Goal: Task Accomplishment & Management: Use online tool/utility

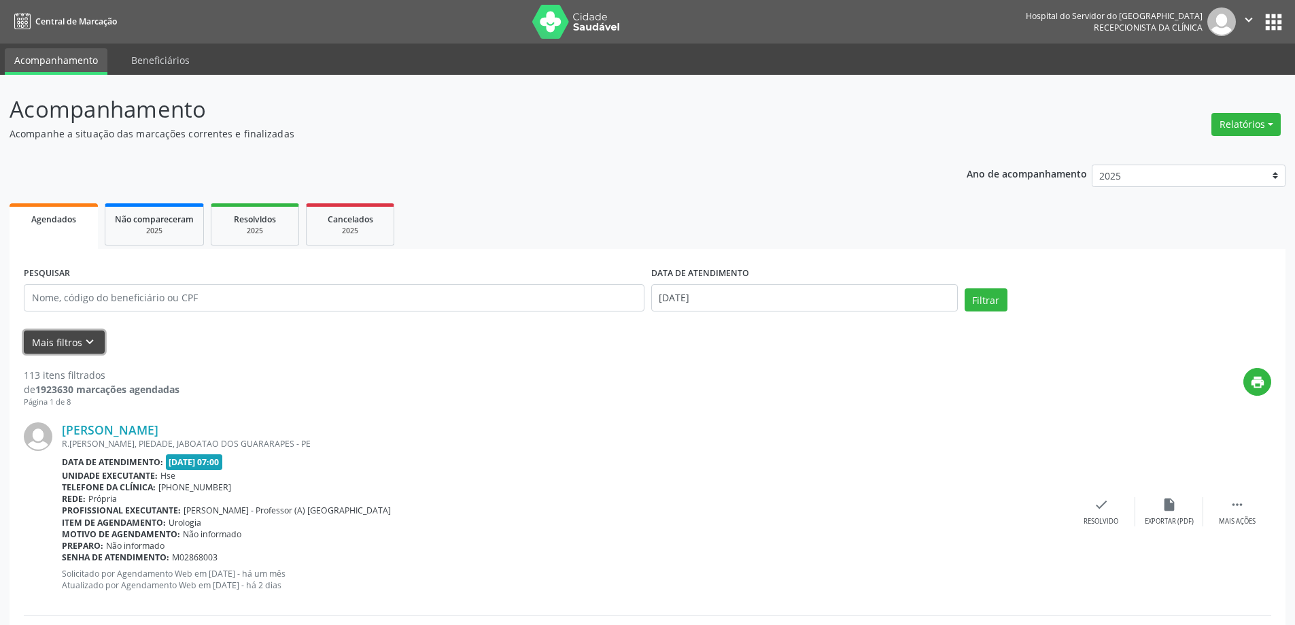
click at [79, 353] on button "Mais filtros keyboard_arrow_down" at bounding box center [64, 342] width 81 height 24
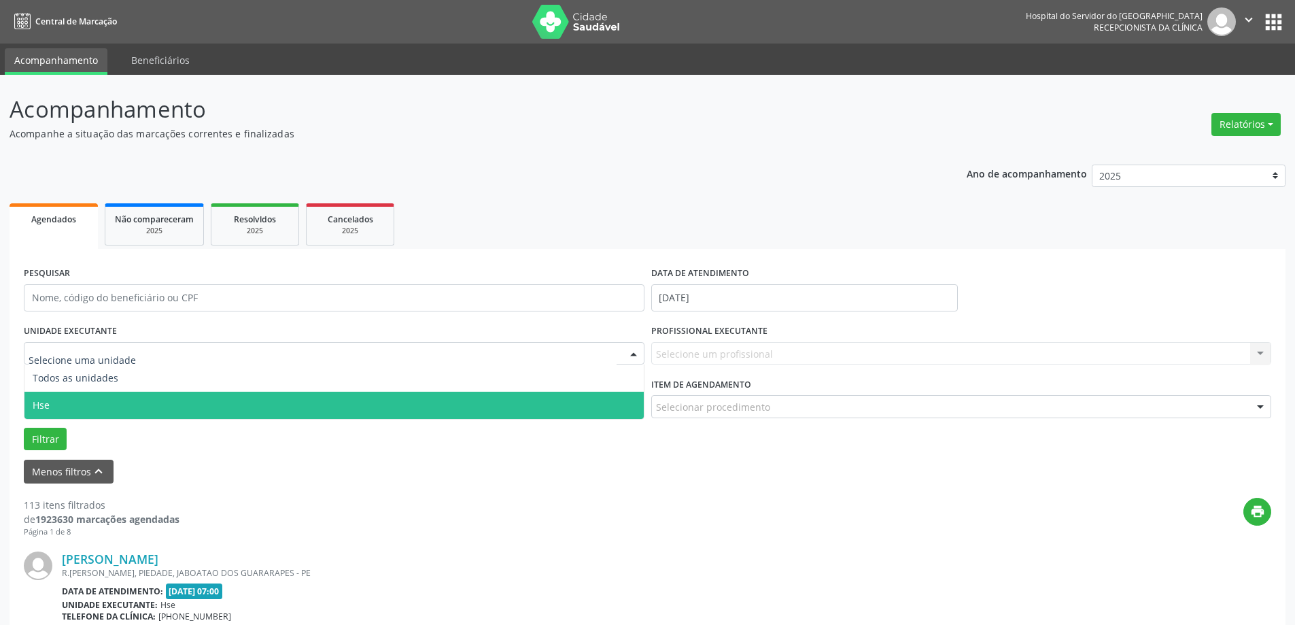
click at [67, 413] on span "Hse" at bounding box center [333, 405] width 619 height 27
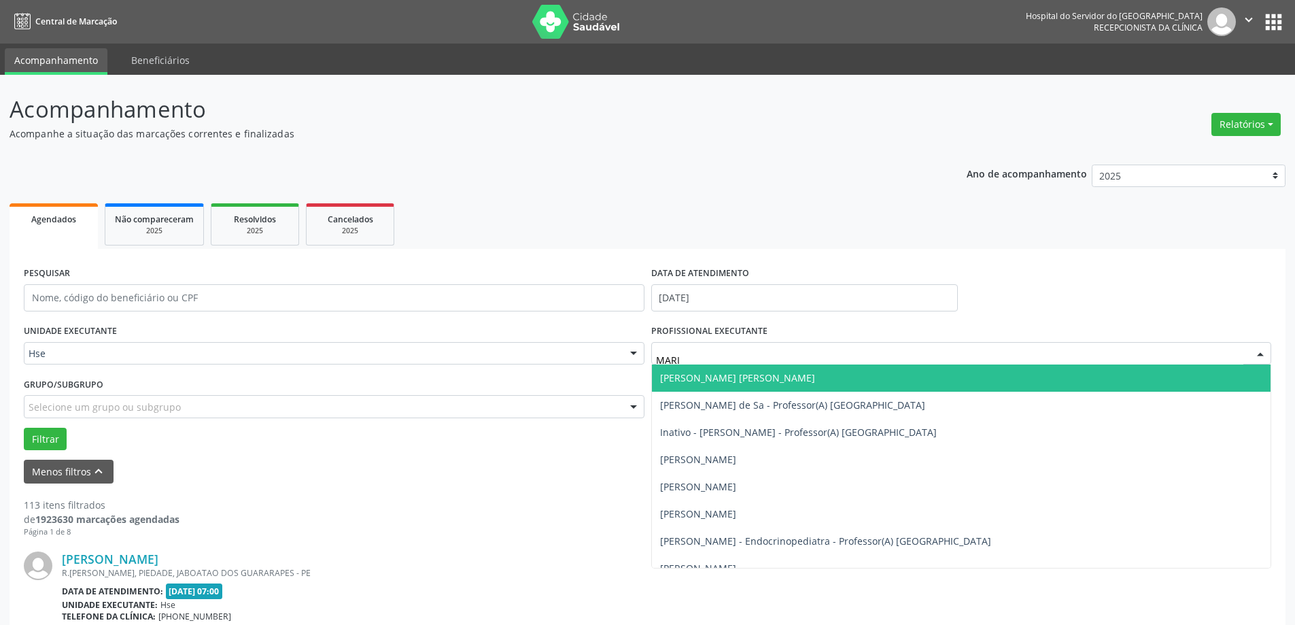
type input "[PERSON_NAME]"
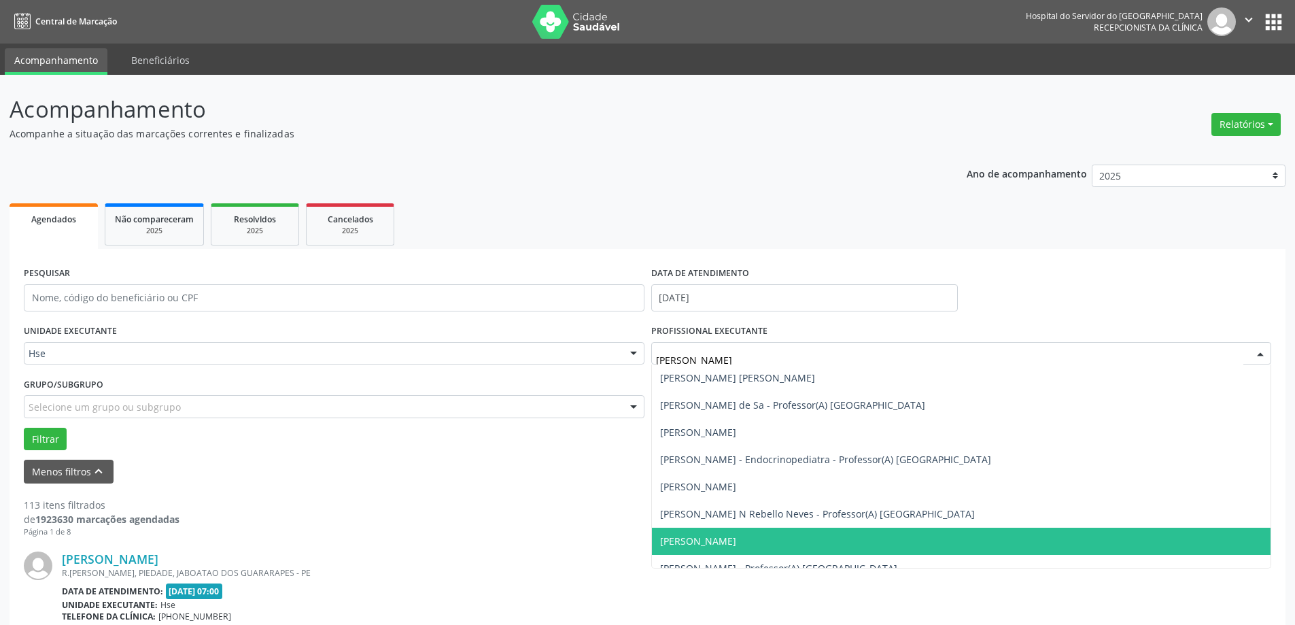
click at [736, 547] on span "[PERSON_NAME]" at bounding box center [698, 540] width 76 height 13
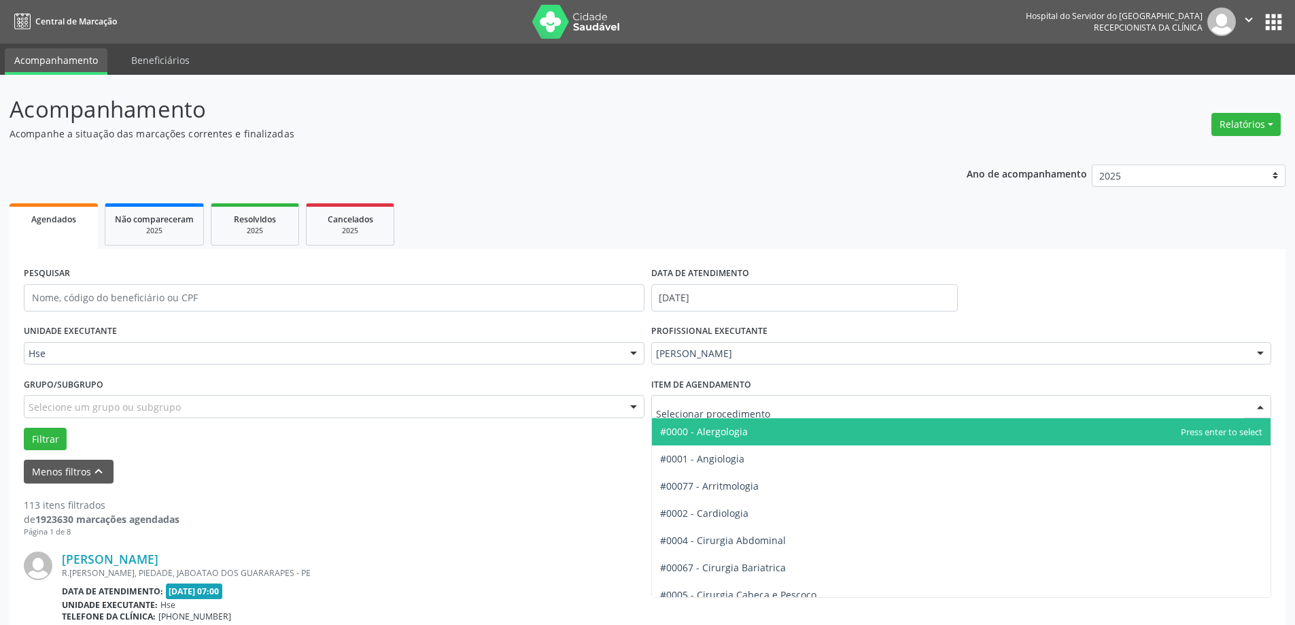
click at [738, 398] on div at bounding box center [961, 406] width 621 height 23
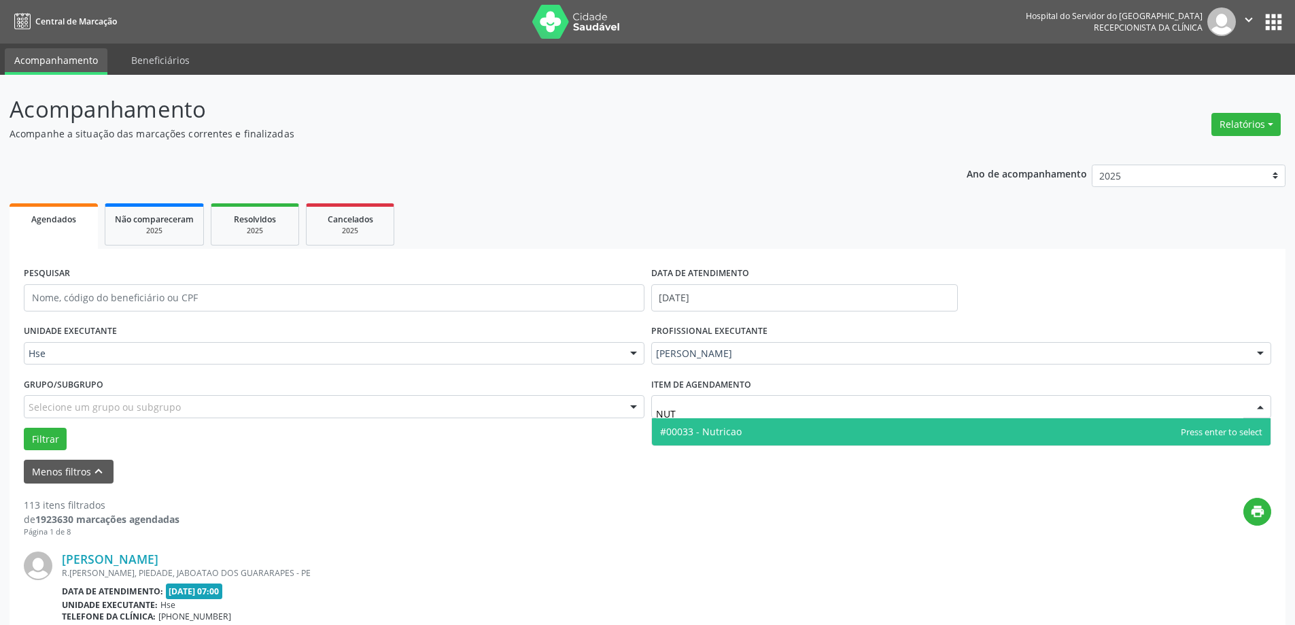
type input "NUTR"
click at [692, 429] on span "#00033 - Nutricao" at bounding box center [701, 431] width 82 height 13
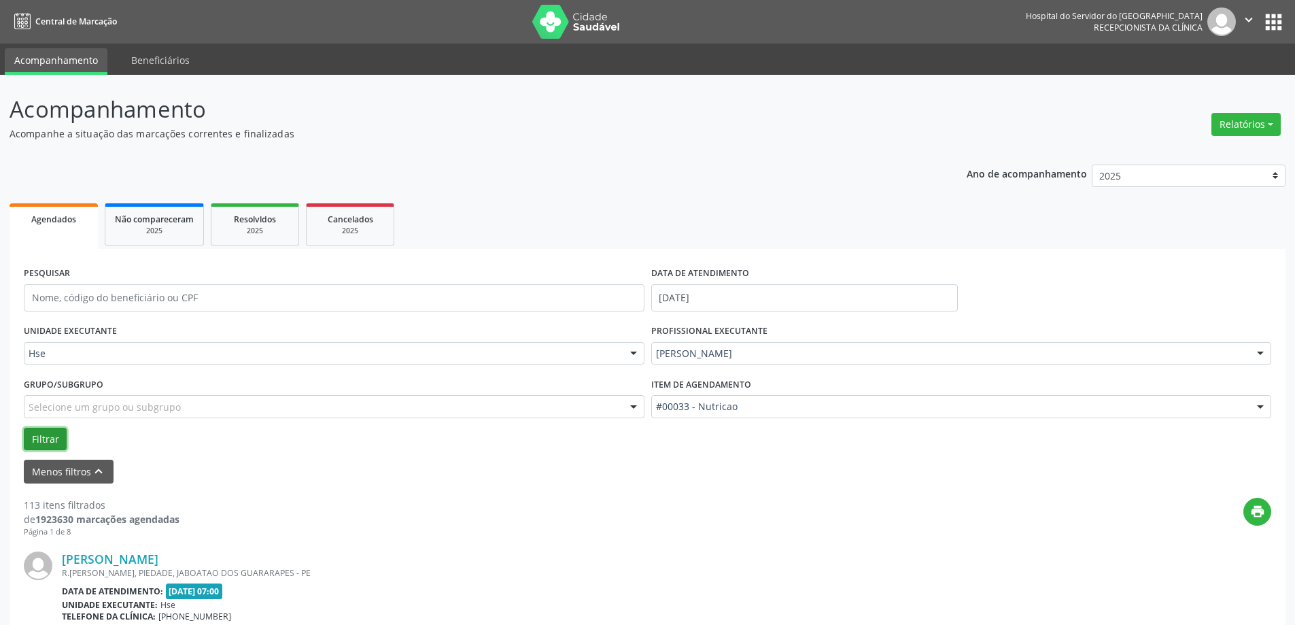
click at [34, 434] on button "Filtrar" at bounding box center [45, 439] width 43 height 23
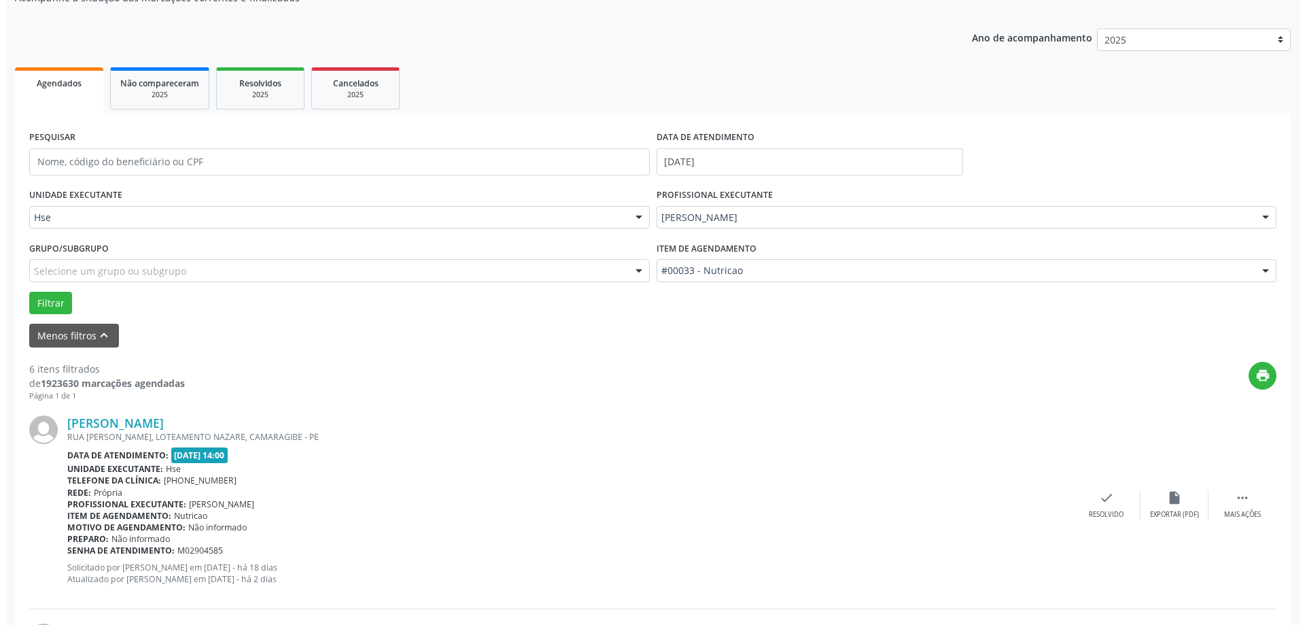
scroll to position [204, 0]
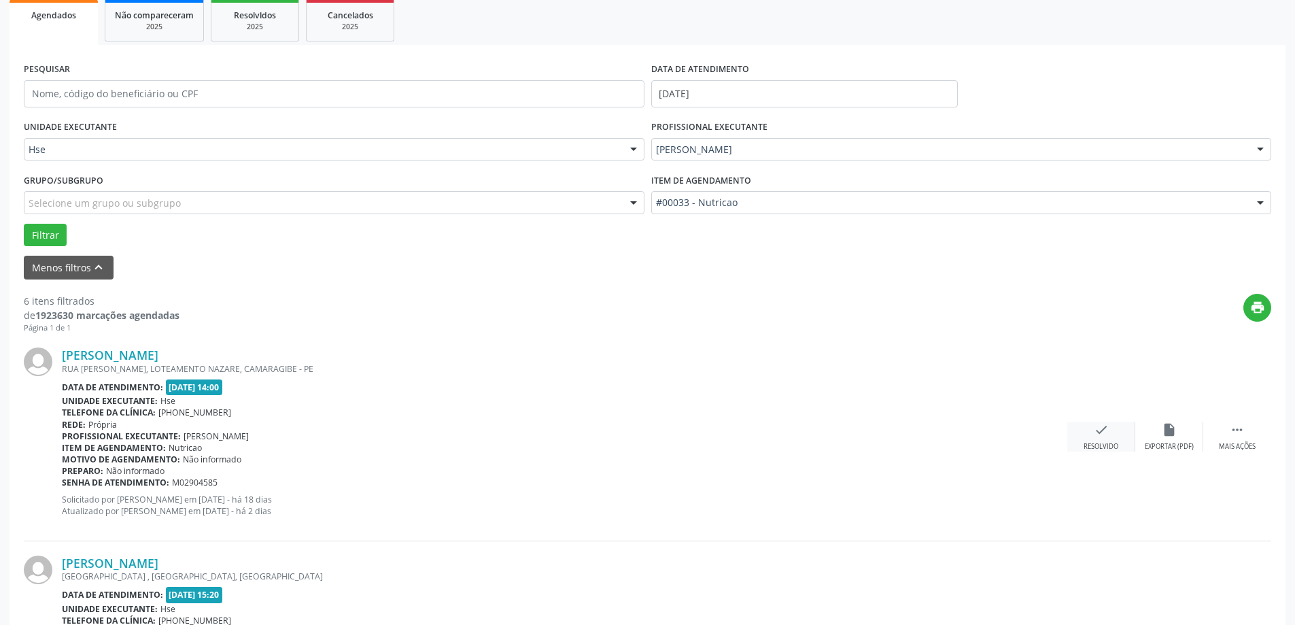
click at [1090, 436] on div "check Resolvido" at bounding box center [1101, 436] width 68 height 29
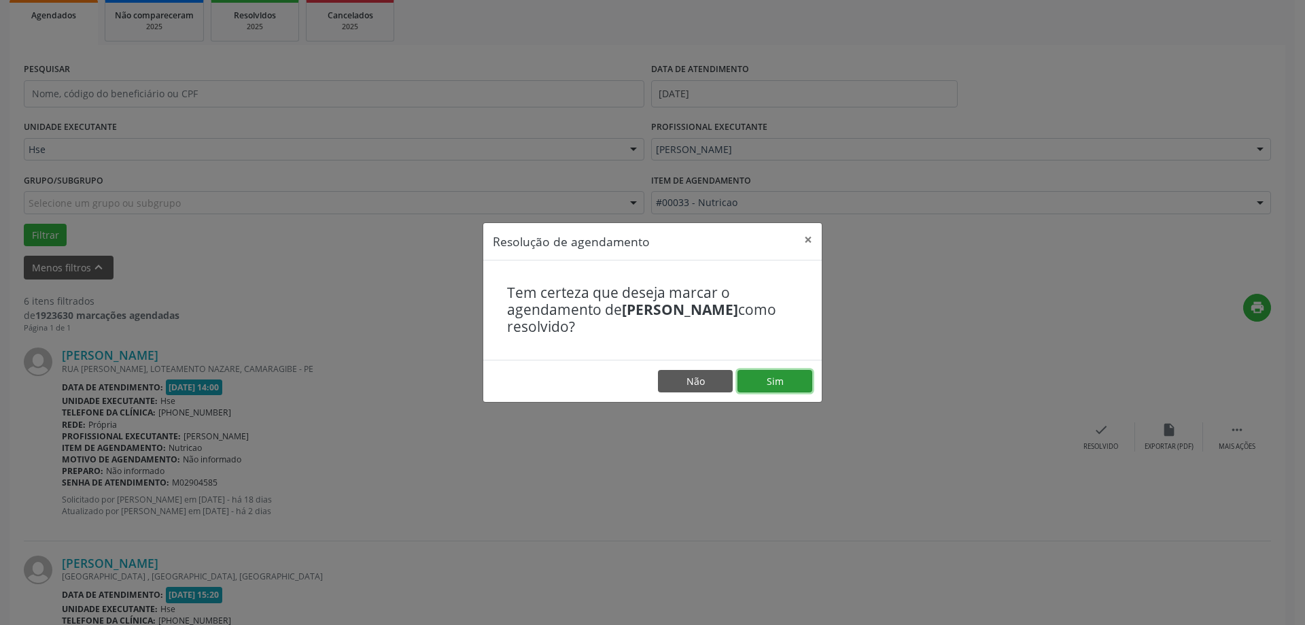
click at [784, 386] on button "Sim" at bounding box center [775, 381] width 75 height 23
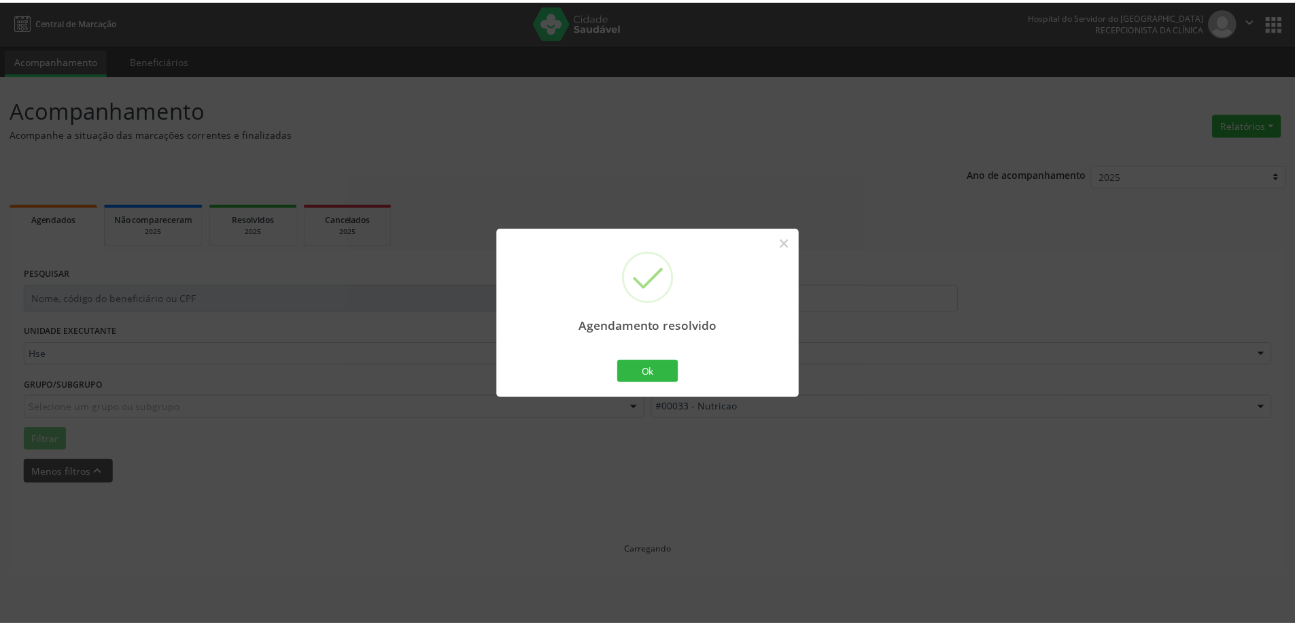
scroll to position [0, 0]
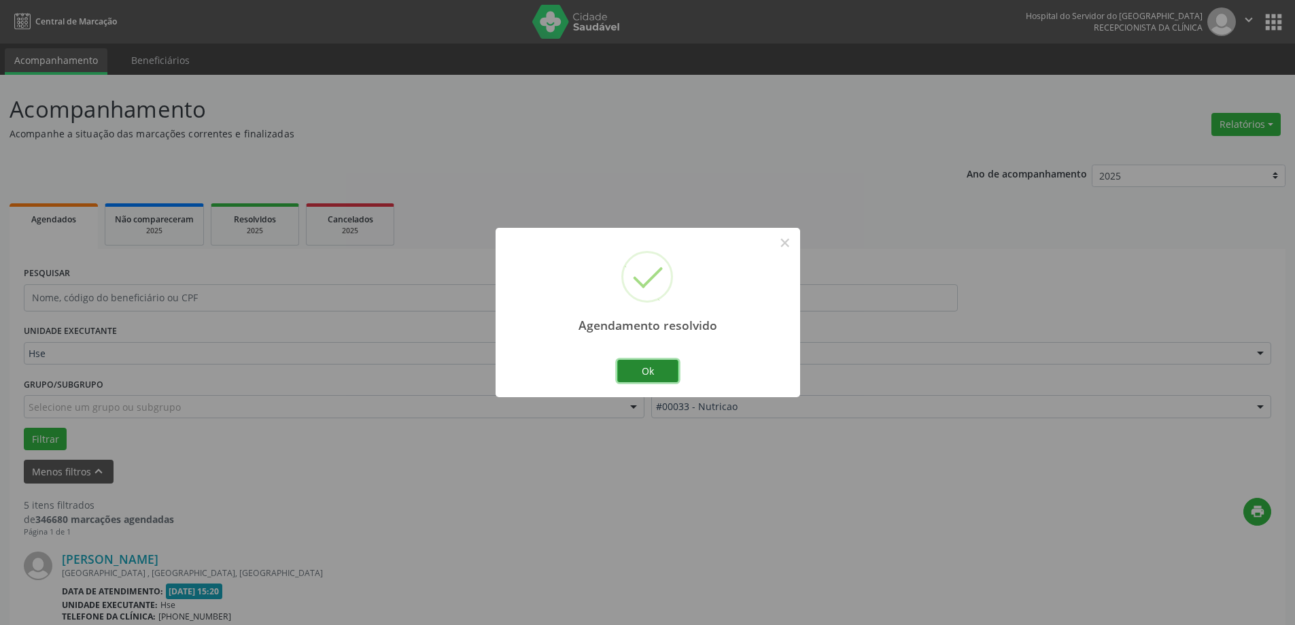
click at [657, 380] on button "Ok" at bounding box center [647, 371] width 61 height 23
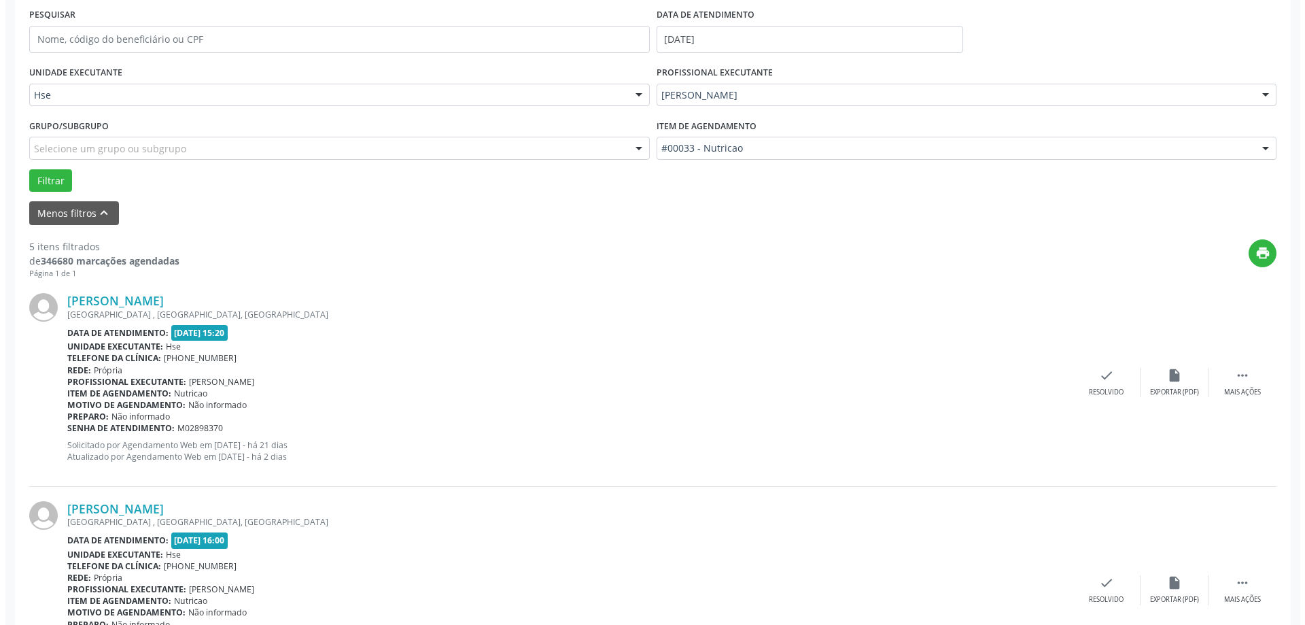
scroll to position [272, 0]
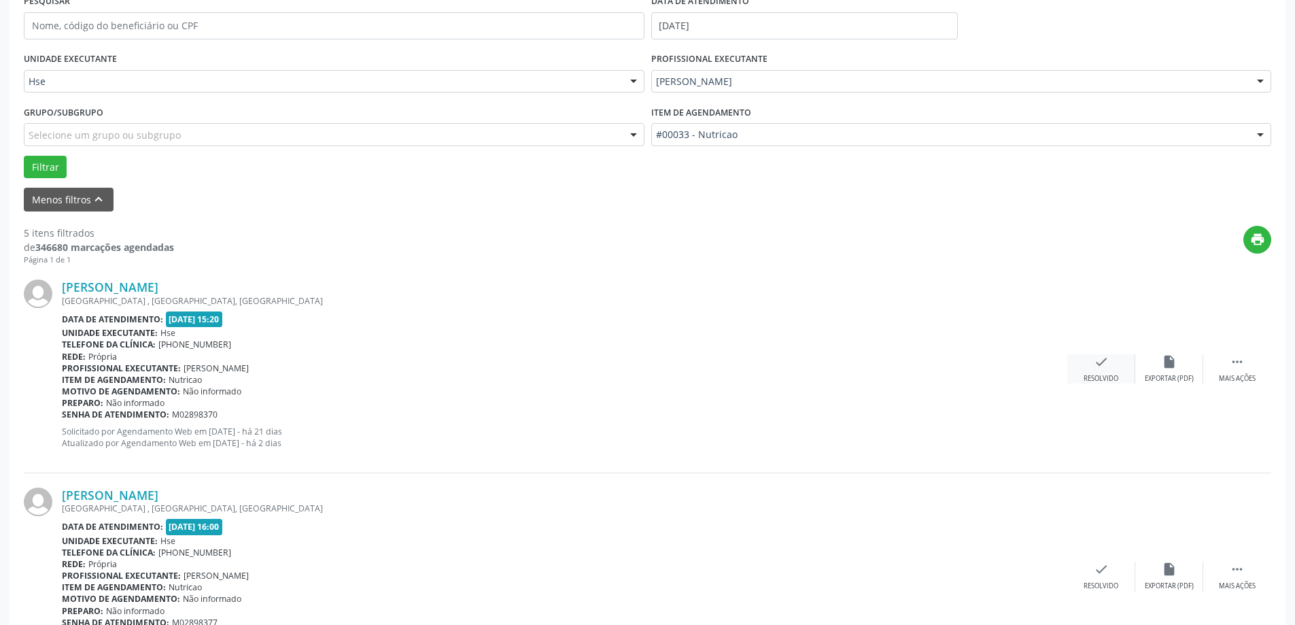
click at [1099, 373] on div "check Resolvido" at bounding box center [1101, 368] width 68 height 29
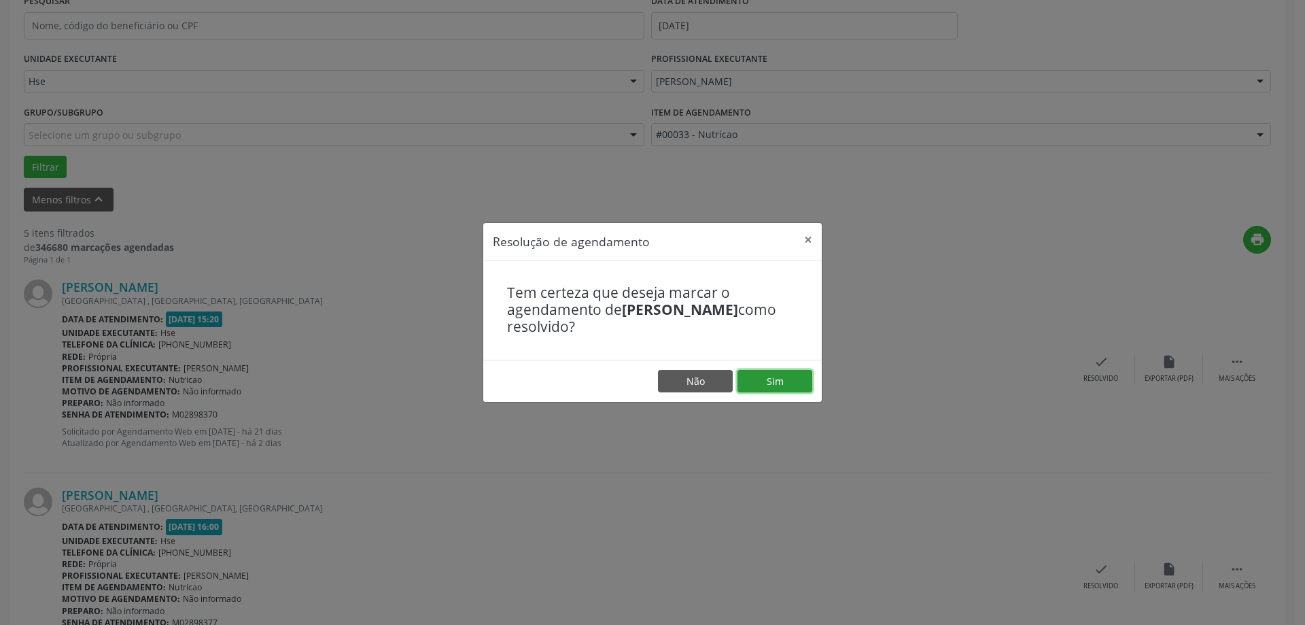
click at [796, 382] on button "Sim" at bounding box center [775, 381] width 75 height 23
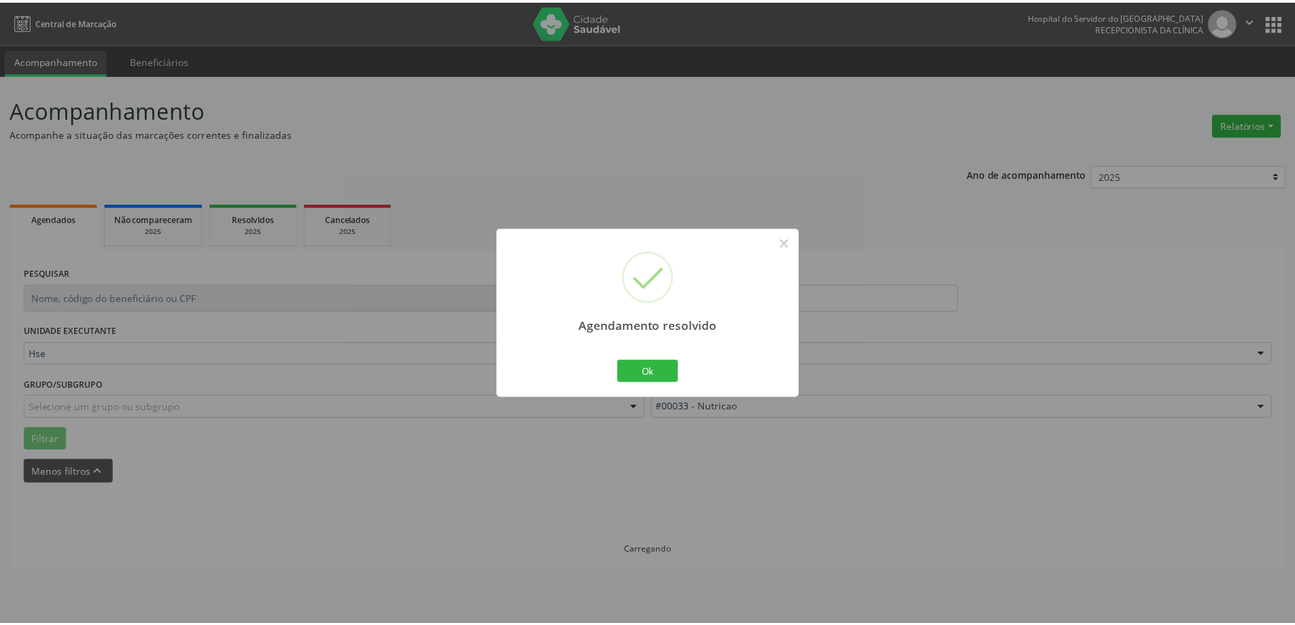
scroll to position [0, 0]
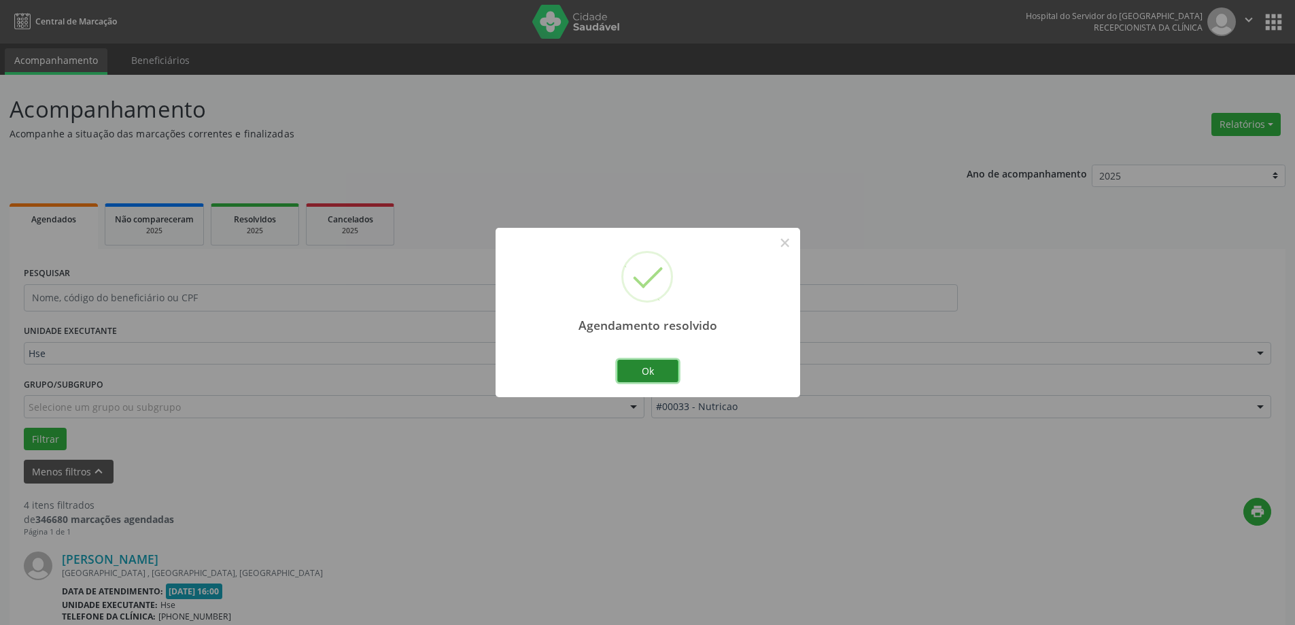
click at [629, 367] on button "Ok" at bounding box center [647, 371] width 61 height 23
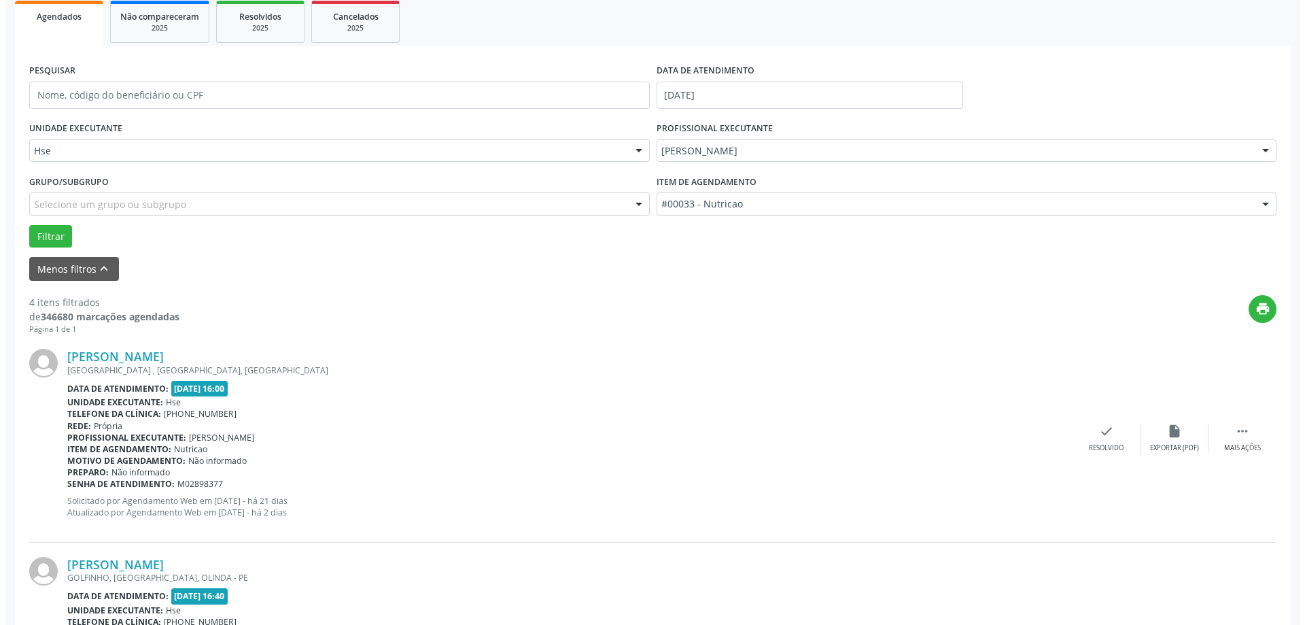
scroll to position [204, 0]
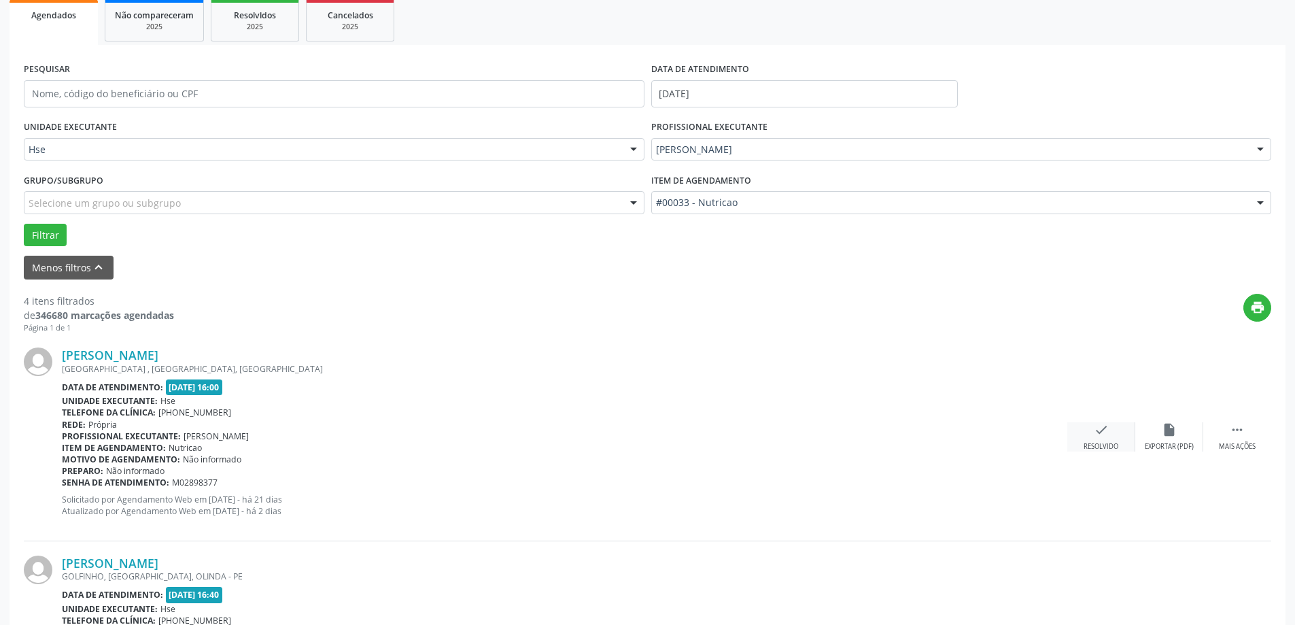
click at [1091, 443] on div "Resolvido" at bounding box center [1101, 447] width 35 height 10
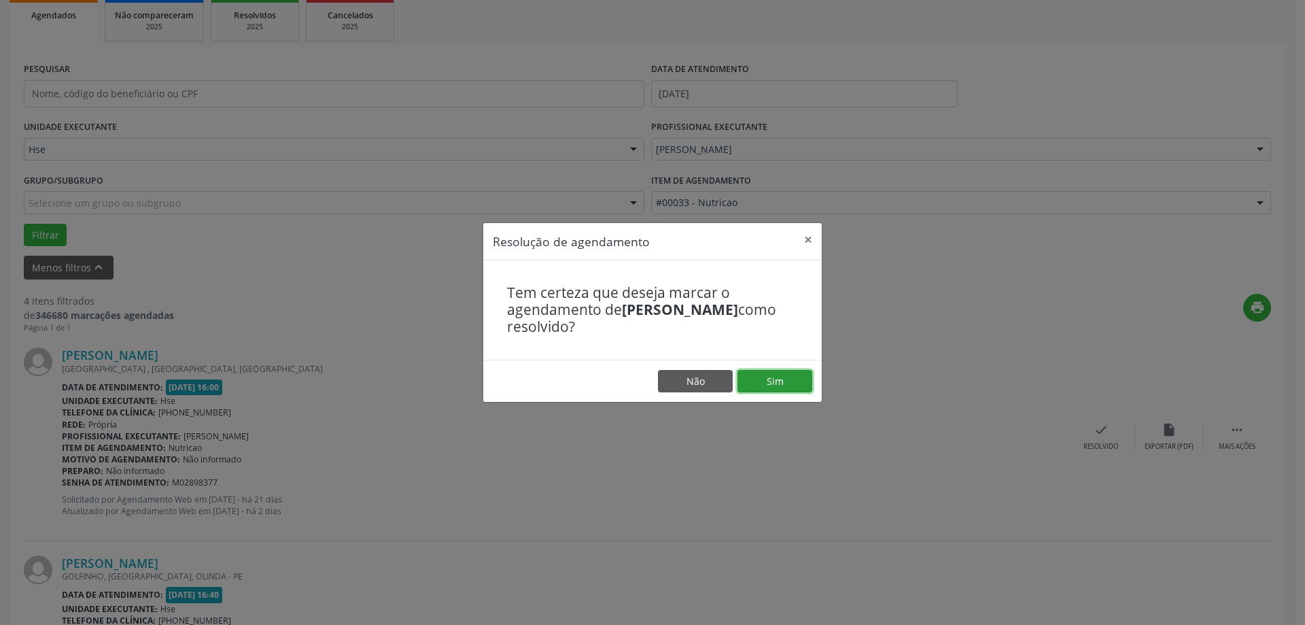
click at [798, 392] on button "Sim" at bounding box center [775, 381] width 75 height 23
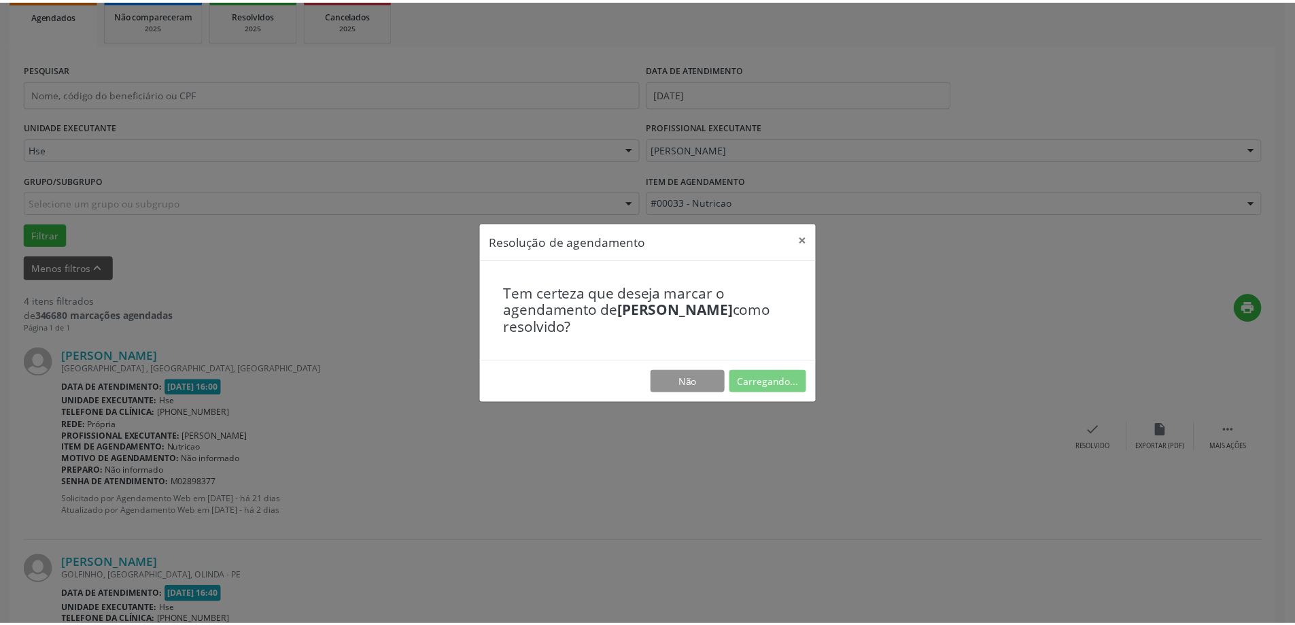
scroll to position [0, 0]
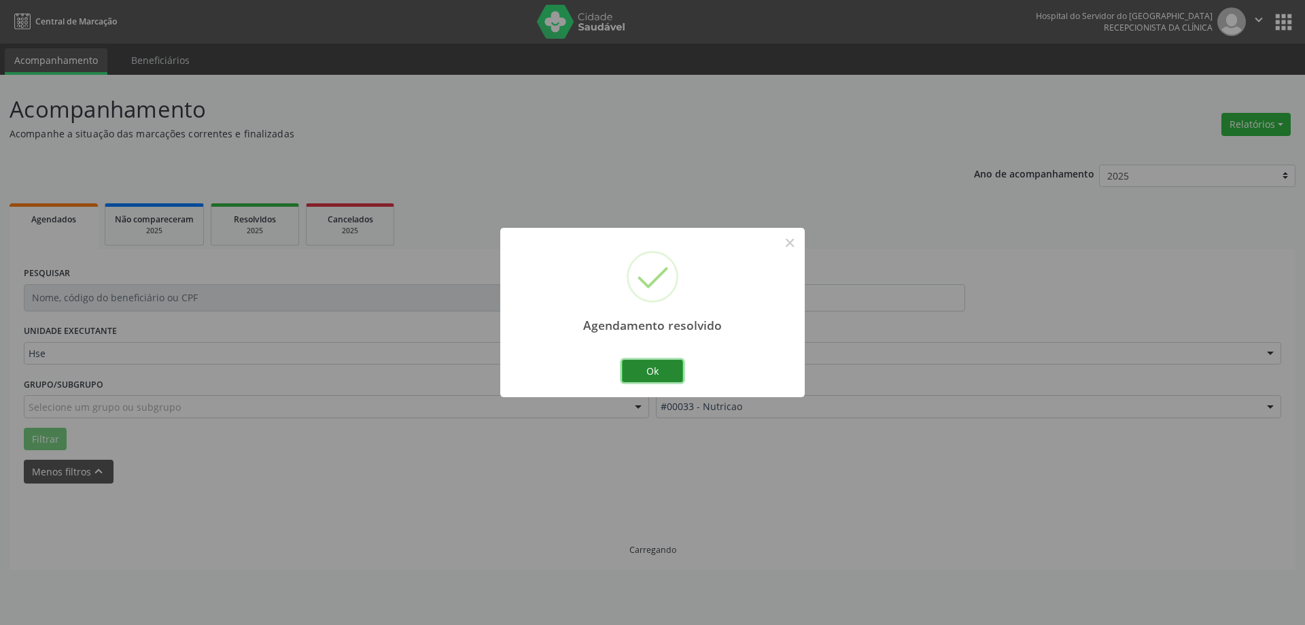
click at [666, 376] on button "Ok" at bounding box center [652, 371] width 61 height 23
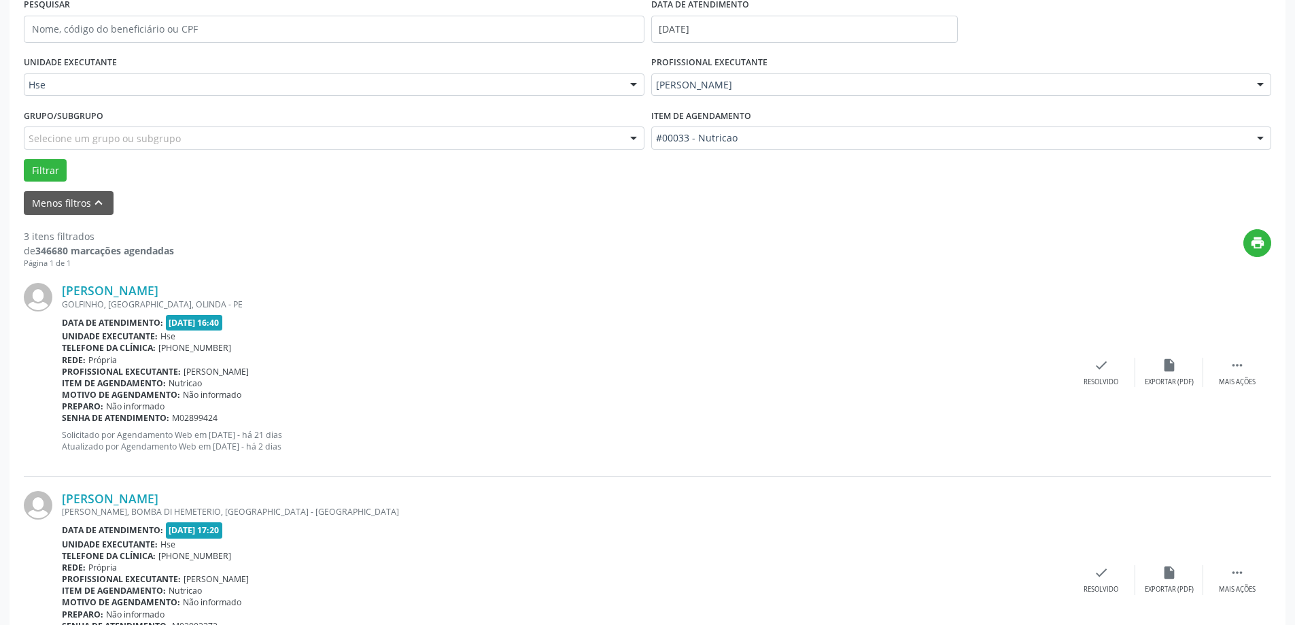
scroll to position [272, 0]
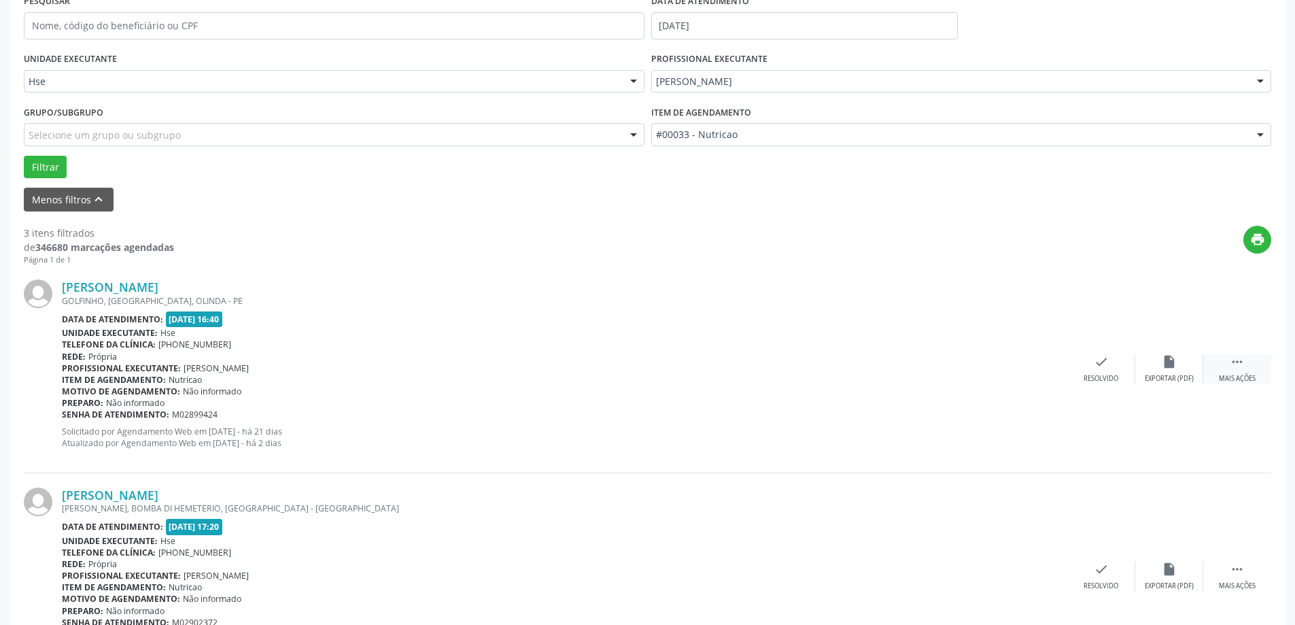
click at [1239, 374] on div "Mais ações" at bounding box center [1237, 379] width 37 height 10
click at [1152, 369] on div "alarm_off Não compareceu" at bounding box center [1169, 368] width 68 height 29
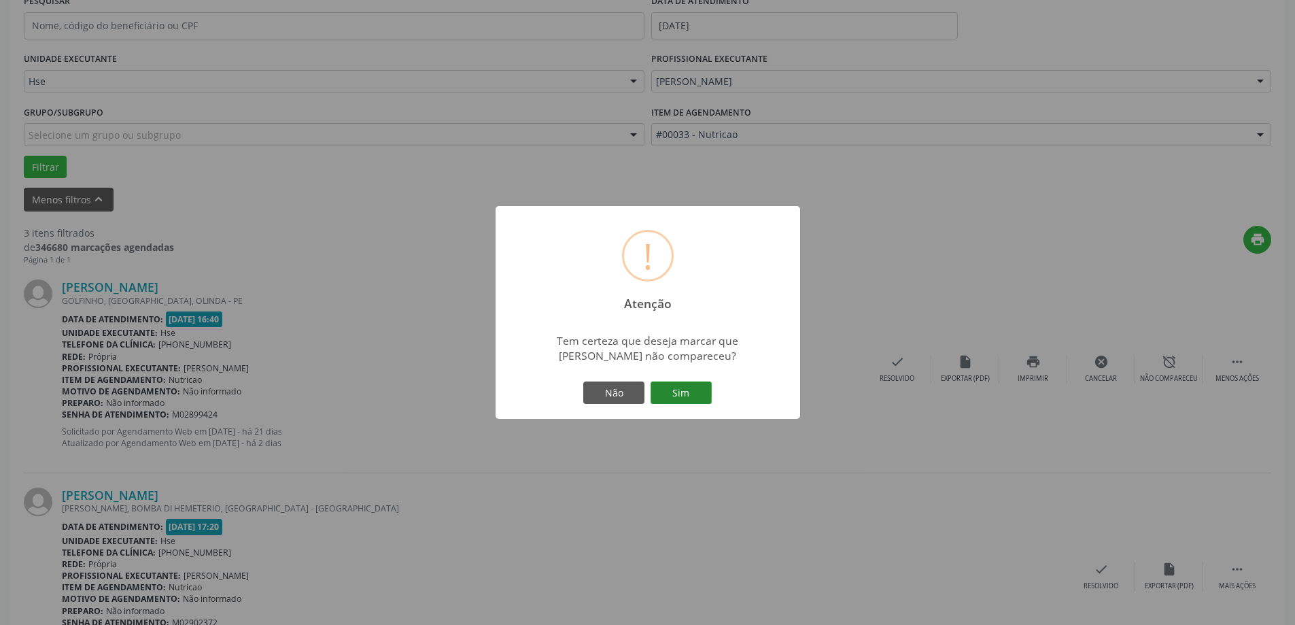
click at [677, 384] on button "Sim" at bounding box center [681, 392] width 61 height 23
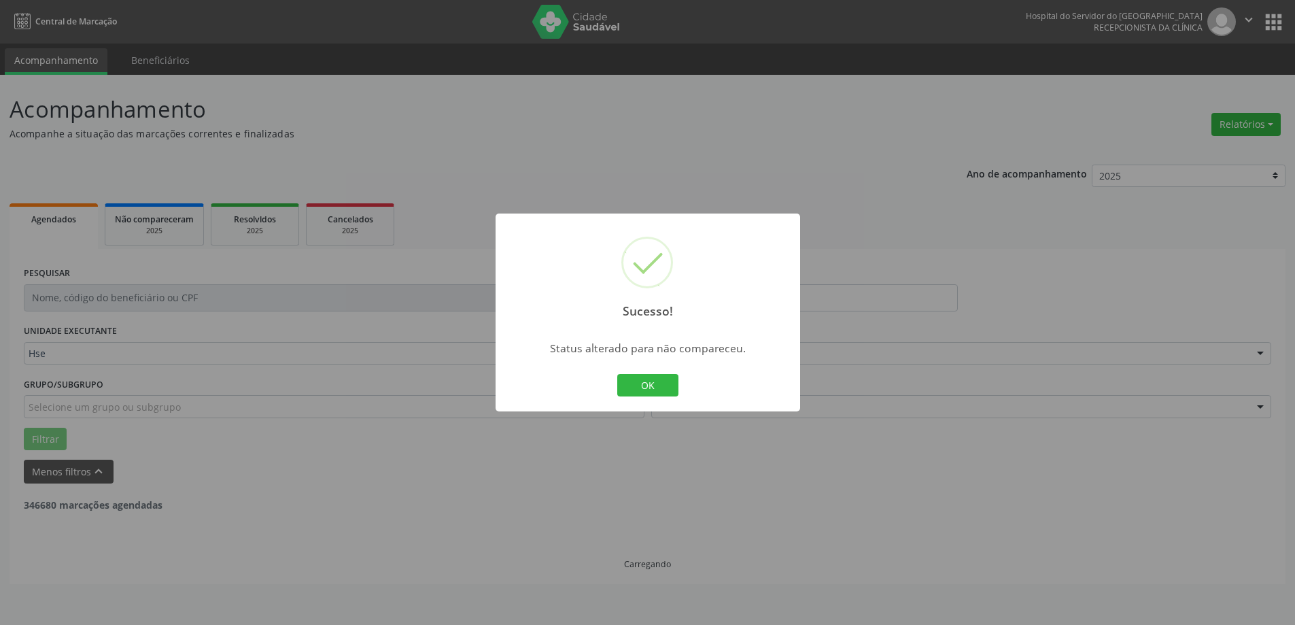
scroll to position [0, 0]
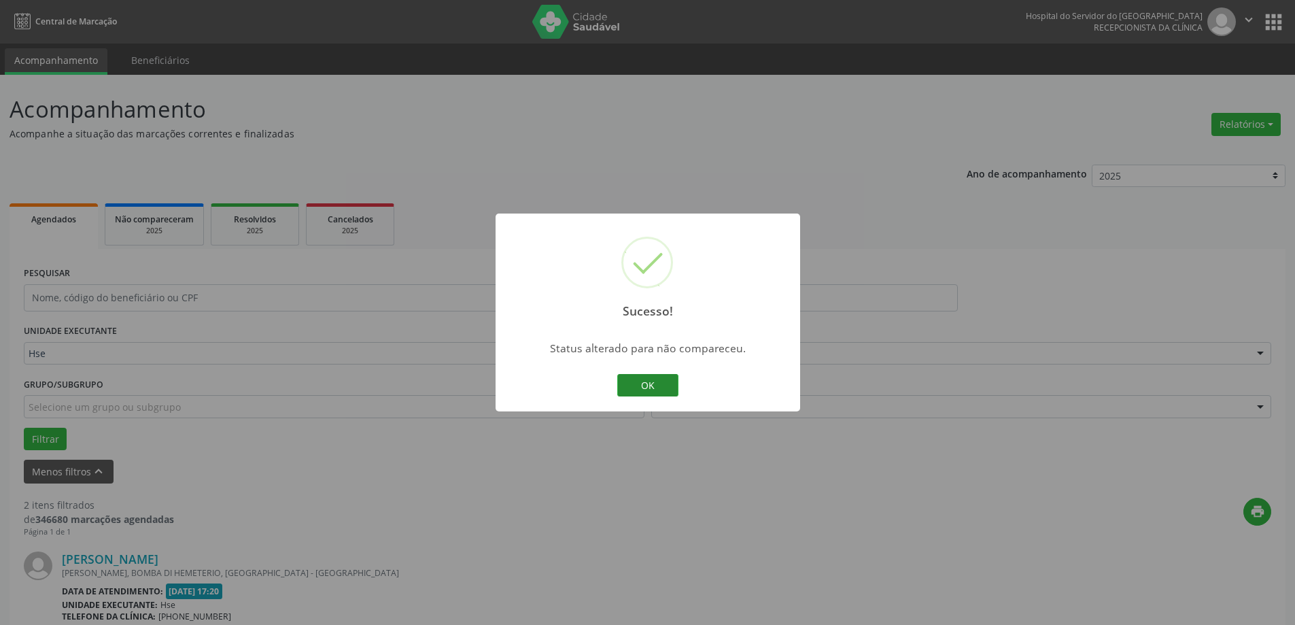
click at [665, 379] on button "OK" at bounding box center [647, 385] width 61 height 23
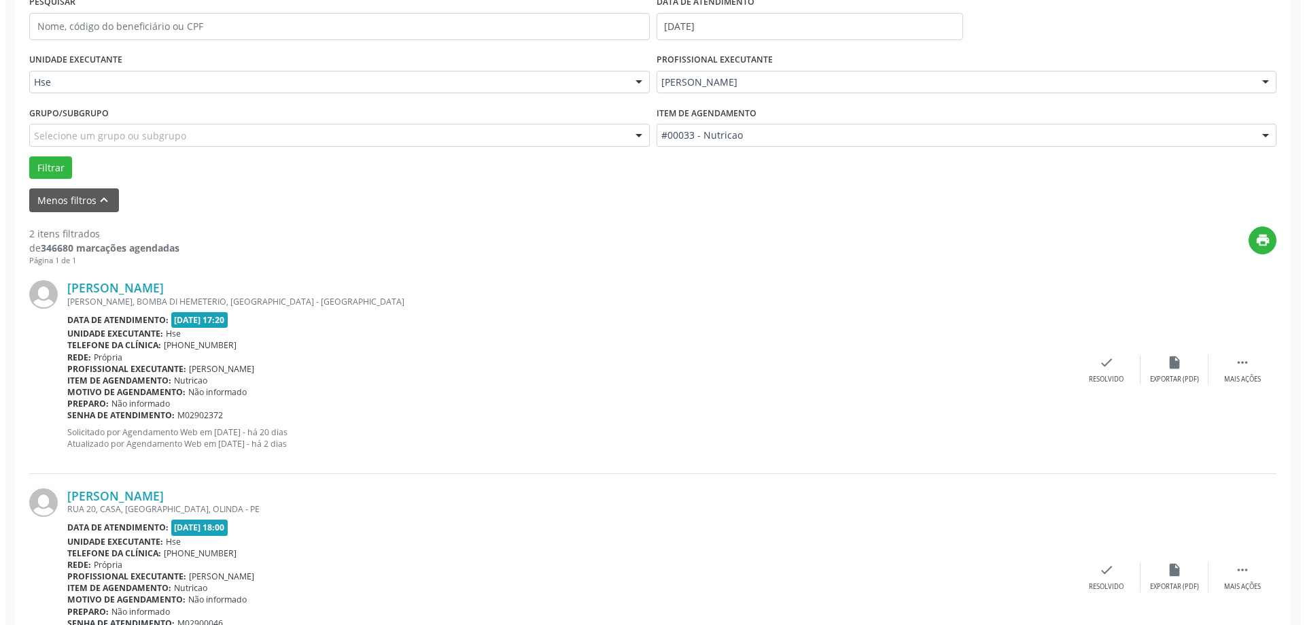
scroll to position [272, 0]
click at [1105, 355] on icon "check" at bounding box center [1101, 361] width 15 height 15
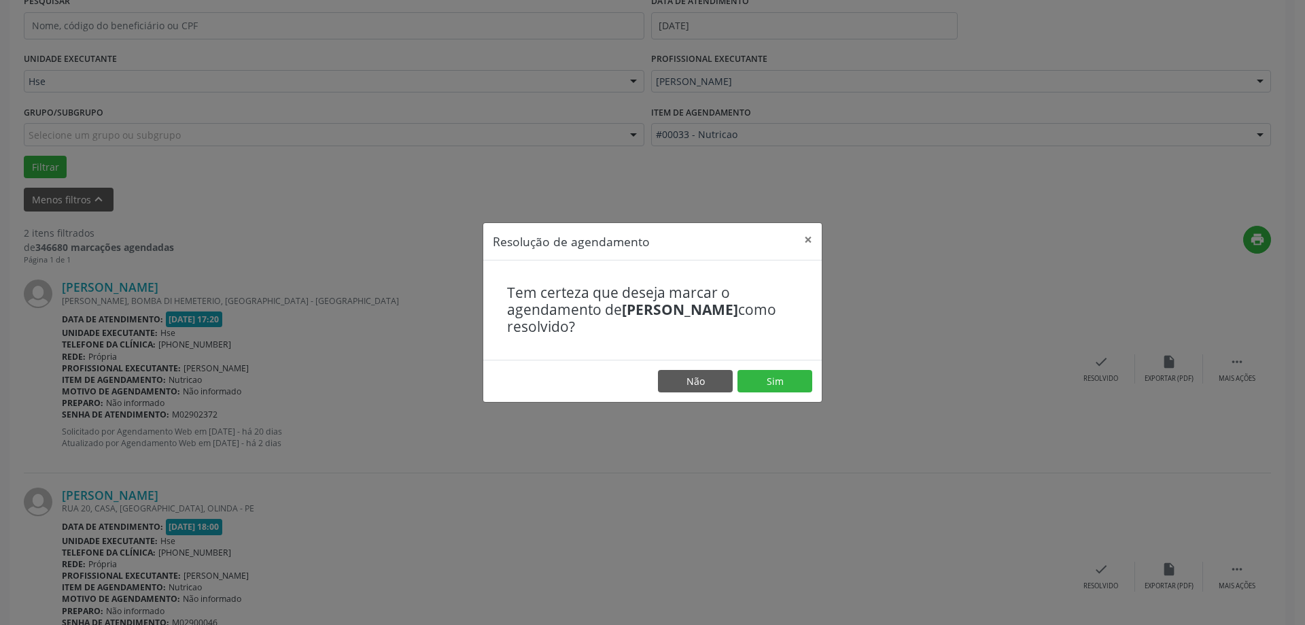
click at [788, 394] on footer "Não Sim" at bounding box center [652, 381] width 339 height 43
click at [787, 385] on button "Sim" at bounding box center [775, 381] width 75 height 23
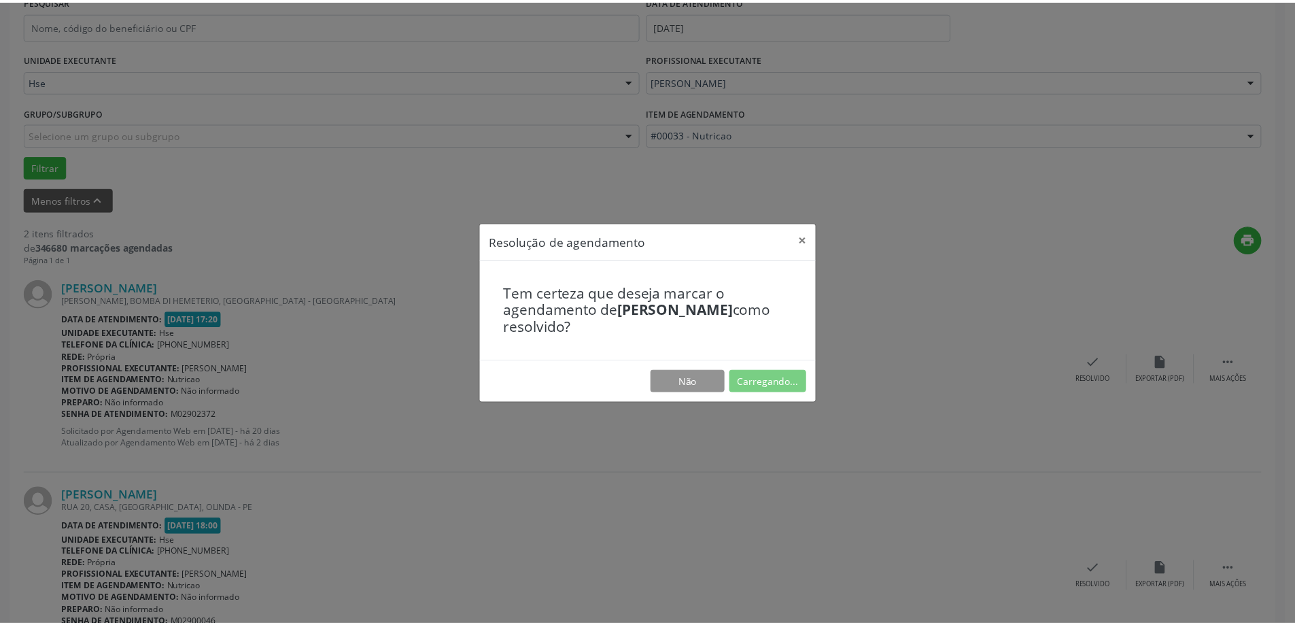
scroll to position [0, 0]
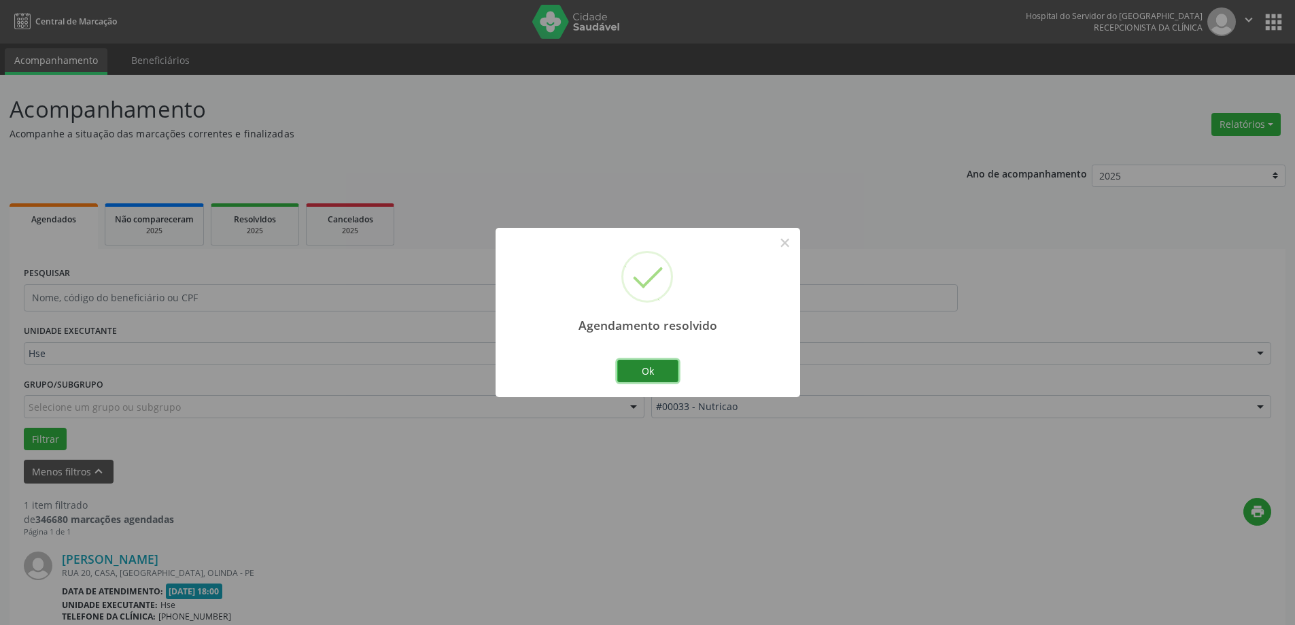
click at [634, 376] on button "Ok" at bounding box center [647, 371] width 61 height 23
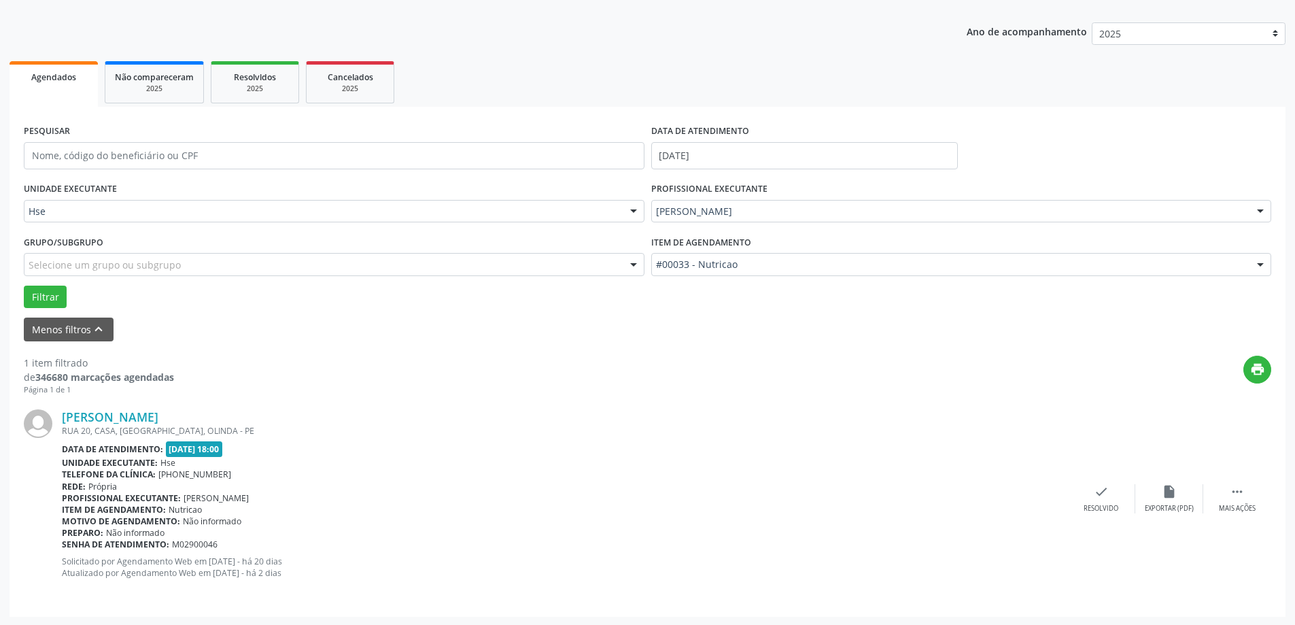
scroll to position [143, 0]
click at [1262, 501] on div " Mais ações" at bounding box center [1237, 497] width 68 height 29
click at [1177, 492] on div "alarm_off Não compareceu" at bounding box center [1169, 497] width 68 height 29
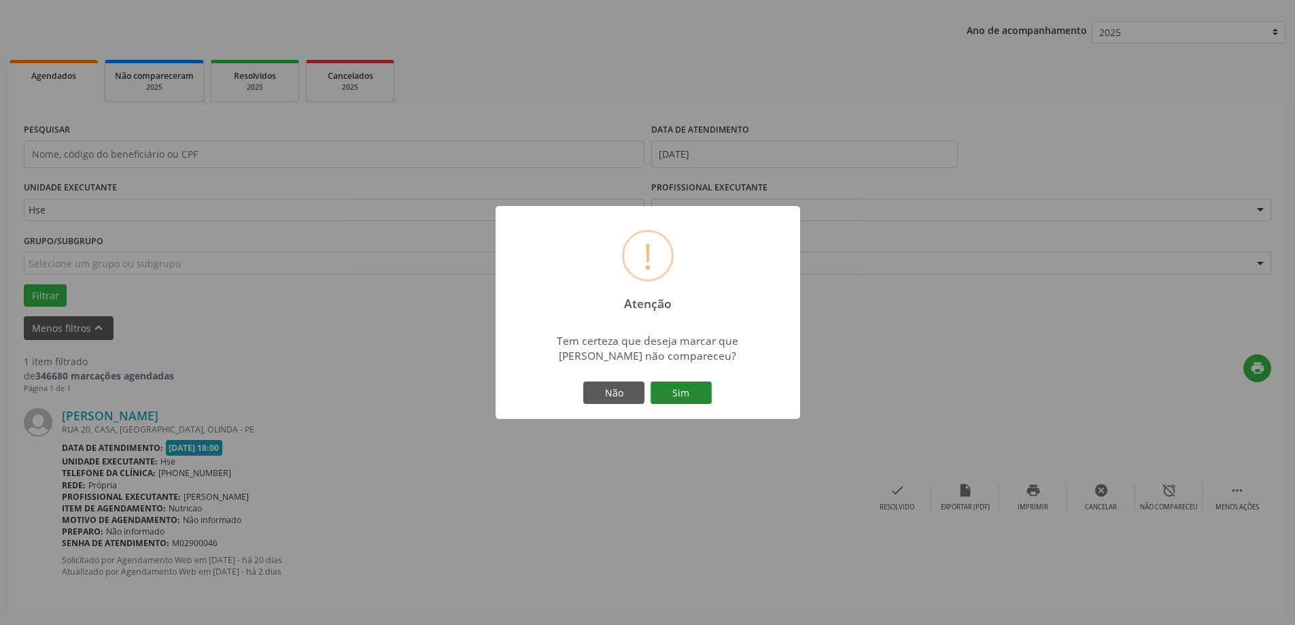
click at [682, 398] on button "Sim" at bounding box center [681, 392] width 61 height 23
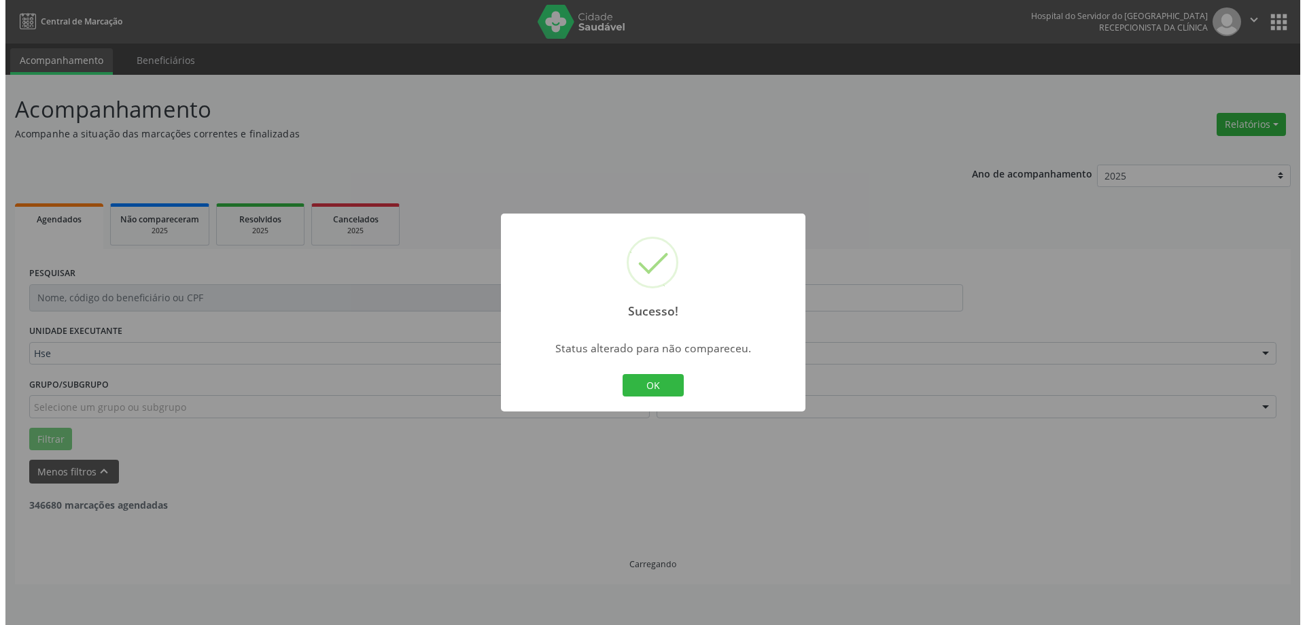
scroll to position [0, 0]
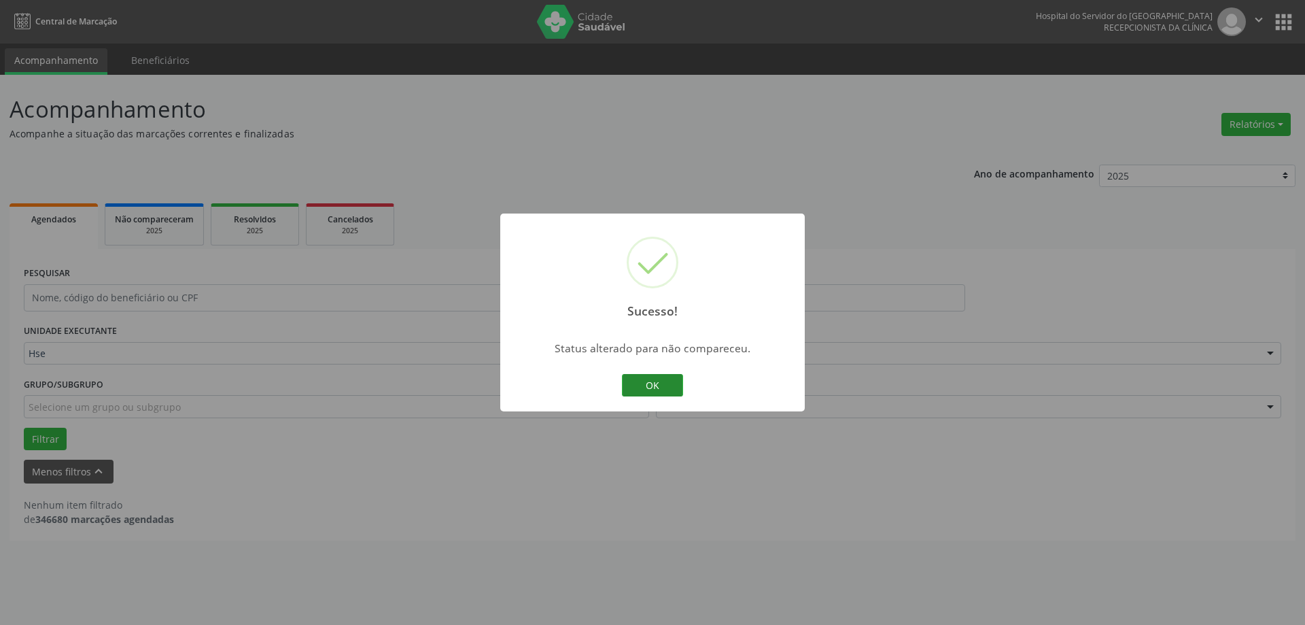
click at [654, 375] on button "OK" at bounding box center [652, 385] width 61 height 23
